Goal: Information Seeking & Learning: Find specific fact

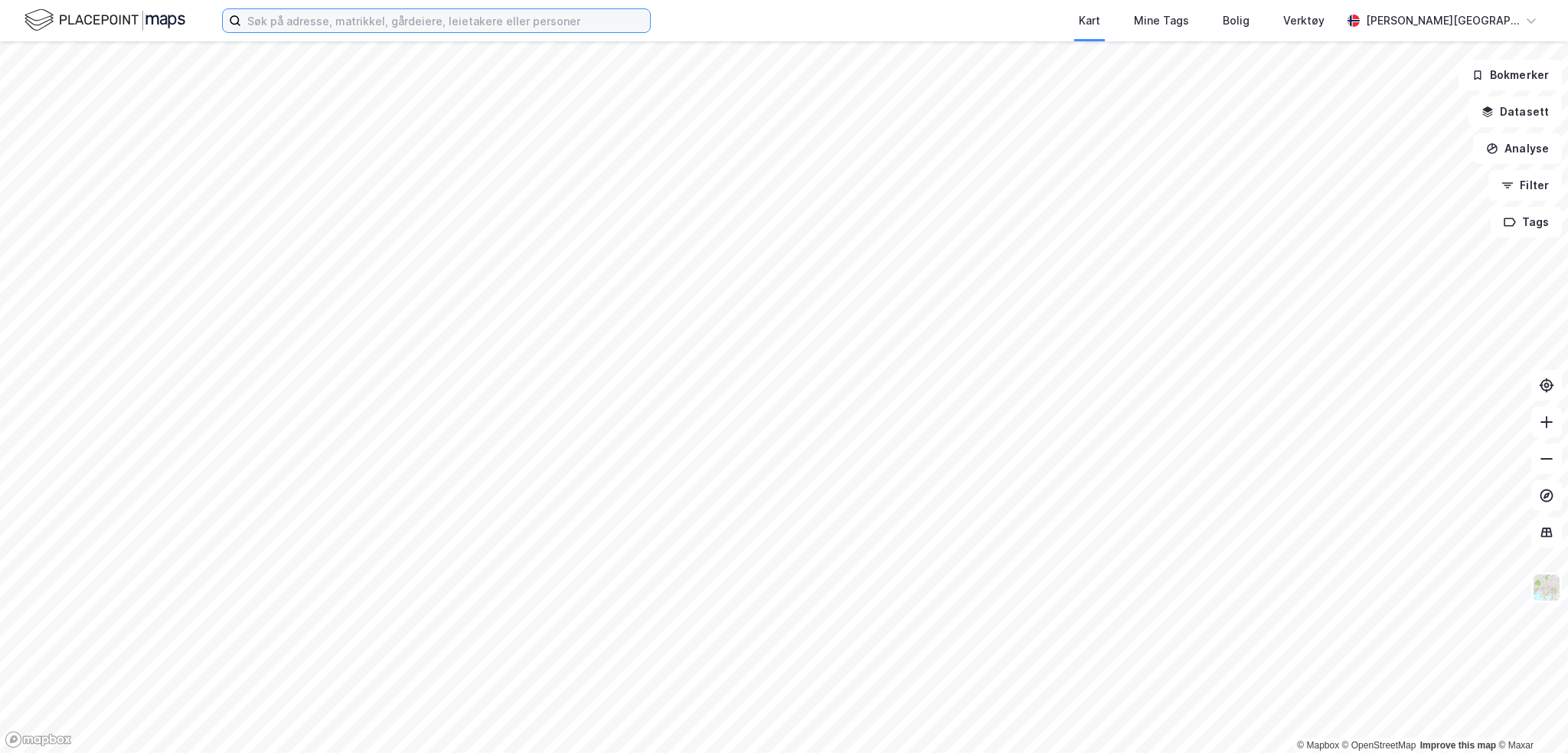
click at [353, 22] on input at bounding box center [446, 20] width 409 height 23
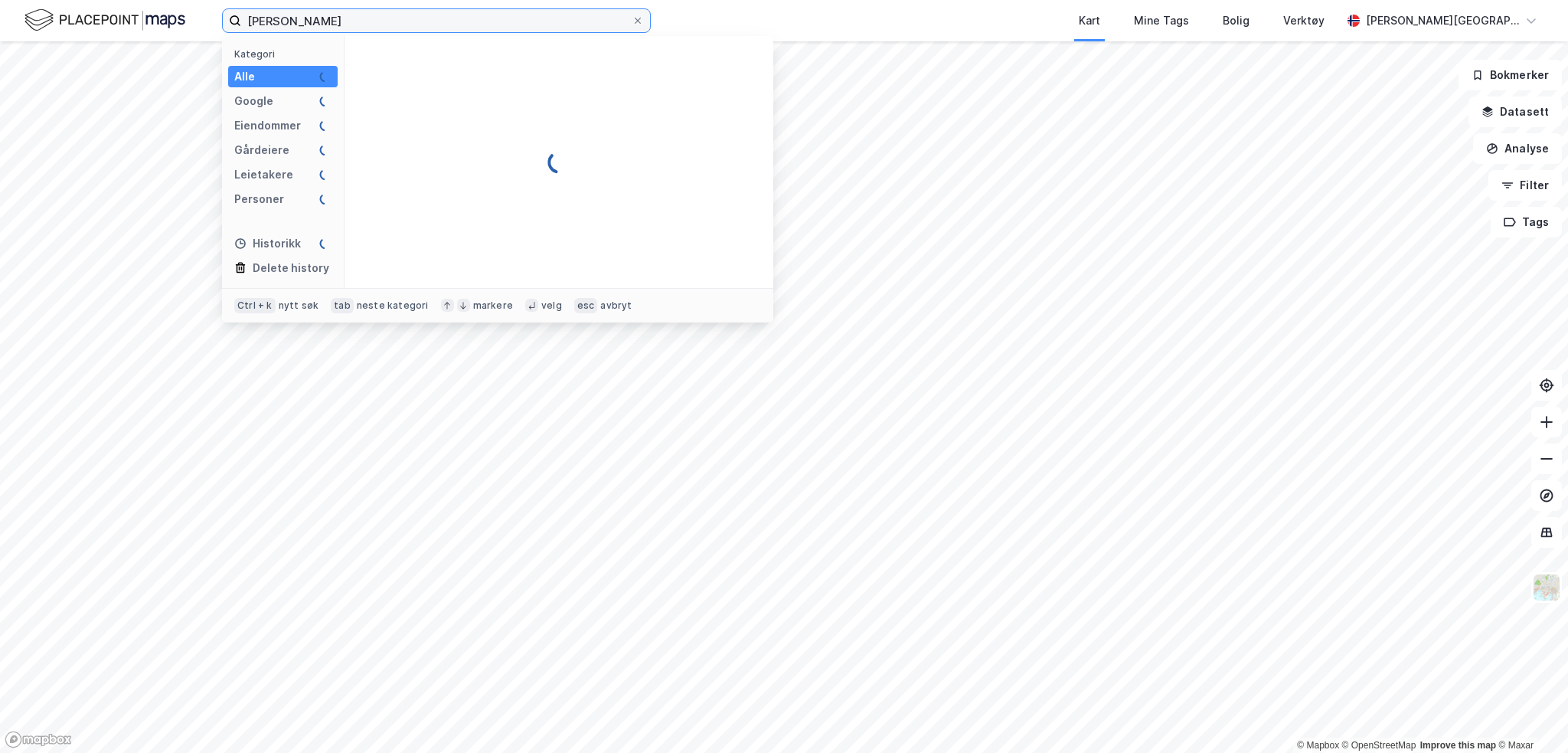
type input "[PERSON_NAME]"
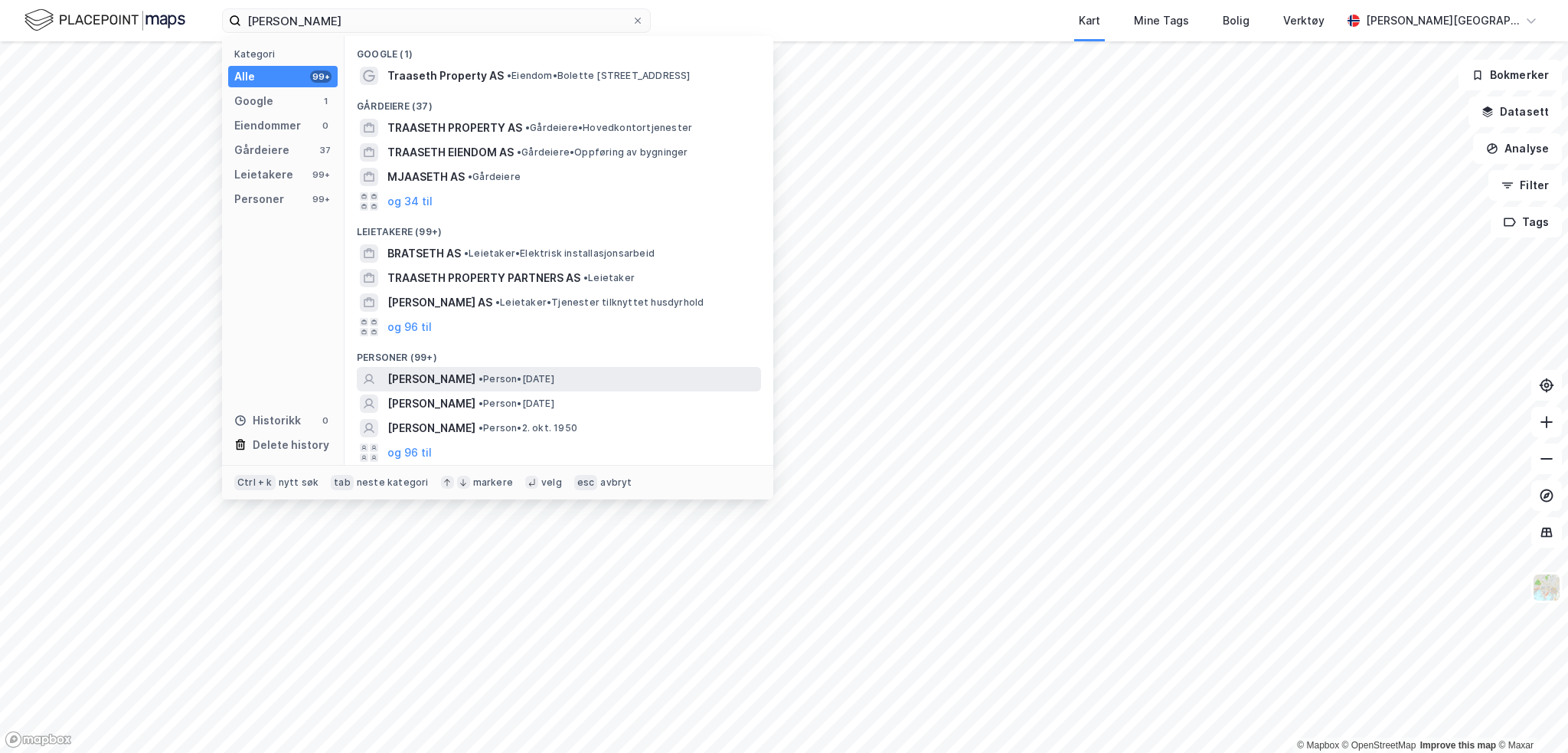
click at [475, 379] on span "[PERSON_NAME]" at bounding box center [431, 380] width 88 height 19
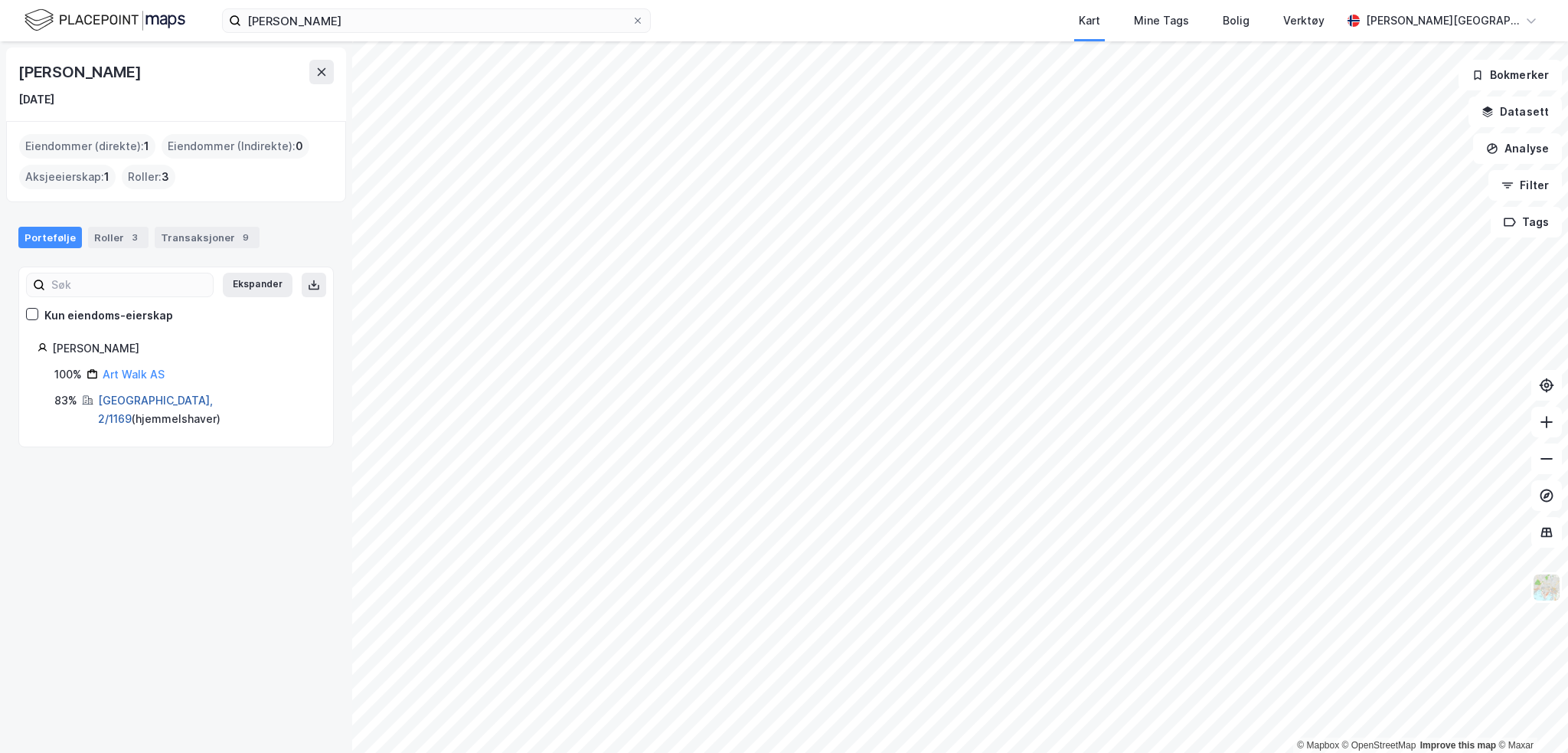
click at [122, 403] on link "[GEOGRAPHIC_DATA], 2/1169" at bounding box center [155, 409] width 115 height 31
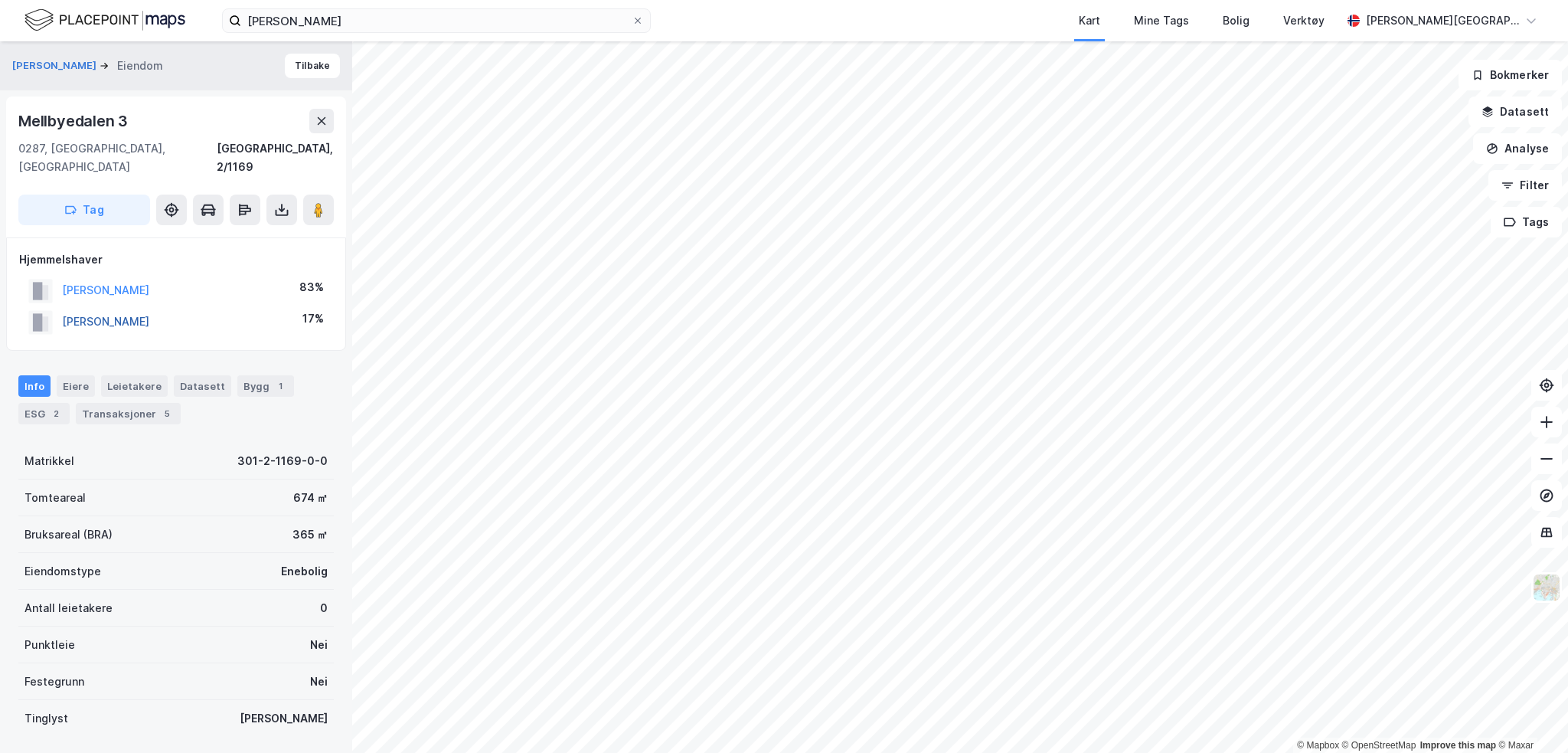
click at [0, 0] on button "[PERSON_NAME]" at bounding box center [0, 0] width 0 height 0
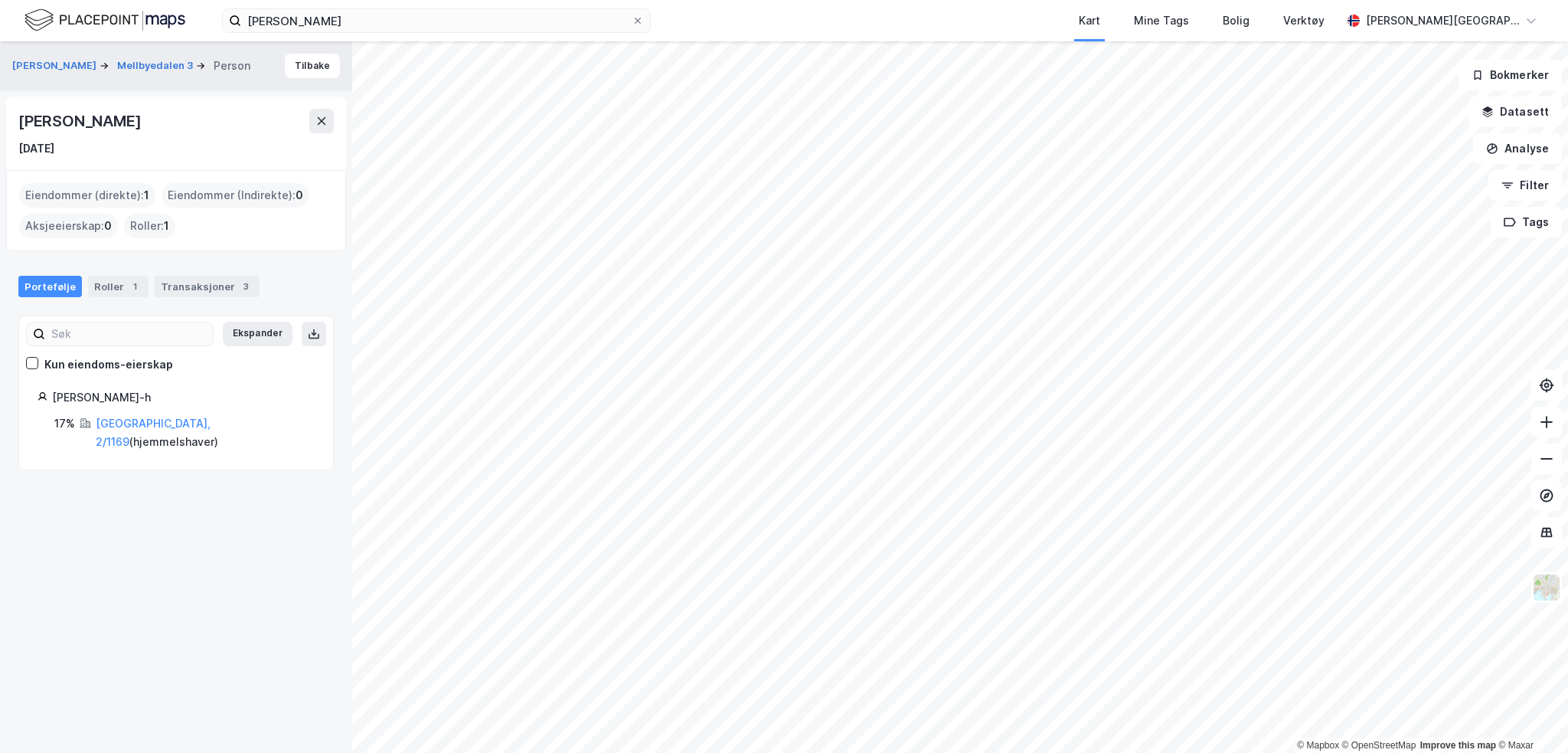
drag, startPoint x: 22, startPoint y: 118, endPoint x: 280, endPoint y: 122, distance: 258.0
click at [144, 122] on div "[PERSON_NAME]" at bounding box center [81, 121] width 125 height 24
copy div "[PERSON_NAME]"
